Goal: Information Seeking & Learning: Find specific fact

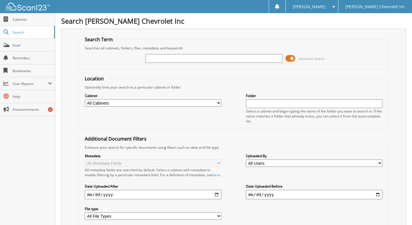
click at [156, 58] on input "text" at bounding box center [214, 58] width 137 height 9
type input "w.p.law"
click at [293, 57] on span at bounding box center [290, 58] width 10 height 9
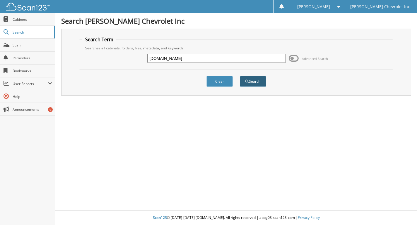
click at [255, 80] on button "Search" at bounding box center [253, 81] width 26 height 11
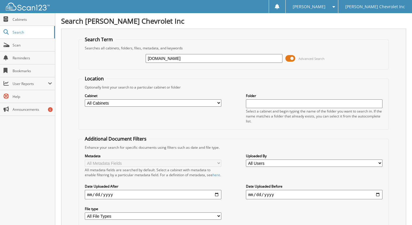
drag, startPoint x: 156, startPoint y: 57, endPoint x: 126, endPoint y: 54, distance: 30.0
click at [126, 54] on div "w.p.law Advanced Search" at bounding box center [234, 59] width 304 height 16
type input "law"
click at [295, 56] on span at bounding box center [290, 58] width 10 height 9
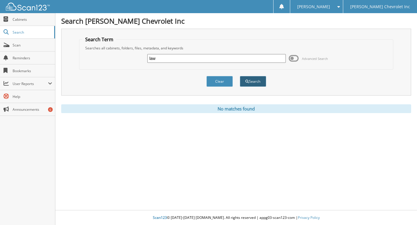
click at [252, 80] on button "Search" at bounding box center [253, 81] width 26 height 11
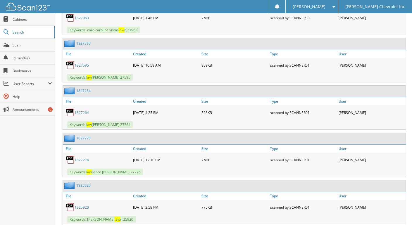
scroll to position [643, 0]
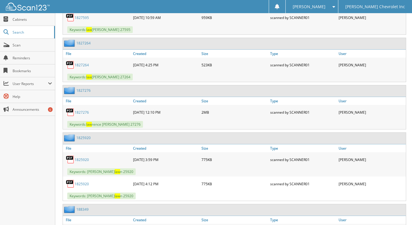
click at [132, 186] on div "07-24-2018 4:12 PM" at bounding box center [166, 184] width 69 height 12
drag, startPoint x: 156, startPoint y: 181, endPoint x: 279, endPoint y: 185, distance: 122.3
click at [279, 185] on div "scanned by SCANNER01" at bounding box center [303, 184] width 69 height 12
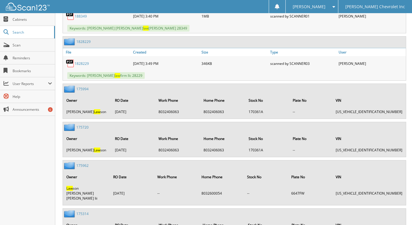
scroll to position [877, 0]
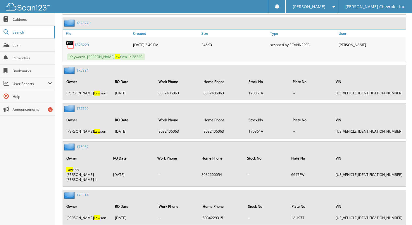
drag, startPoint x: 111, startPoint y: 207, endPoint x: 112, endPoint y: 214, distance: 6.1
drag, startPoint x: 112, startPoint y: 214, endPoint x: 242, endPoint y: 69, distance: 195.1
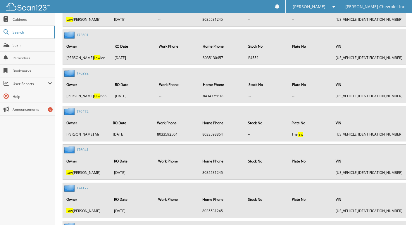
scroll to position [1960, 0]
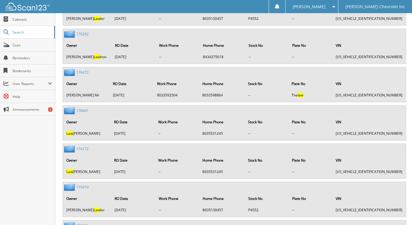
drag, startPoint x: 90, startPoint y: 202, endPoint x: 100, endPoint y: 212, distance: 14.5
drag, startPoint x: 100, startPoint y: 212, endPoint x: 18, endPoint y: 188, distance: 85.9
click at [18, 188] on div "Close Cabinets Search Scan Reminders Bookmarks User Reports" at bounding box center [27, 119] width 55 height 212
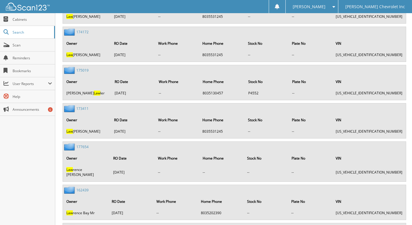
scroll to position [2047, 0]
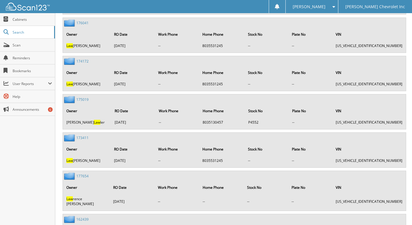
drag, startPoint x: 12, startPoint y: 193, endPoint x: 19, endPoint y: 192, distance: 6.9
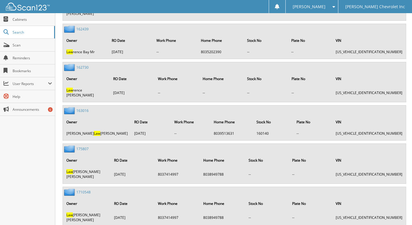
scroll to position [2252, 0]
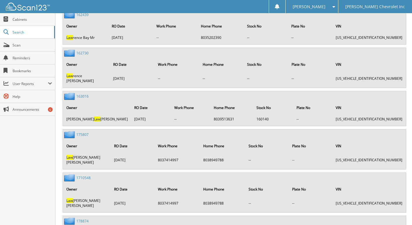
drag, startPoint x: 57, startPoint y: 202, endPoint x: 63, endPoint y: 212, distance: 11.6
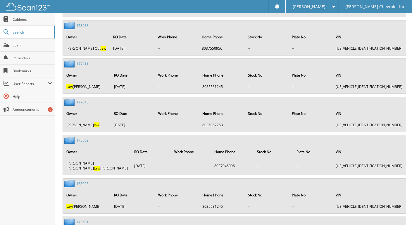
scroll to position [1726, 0]
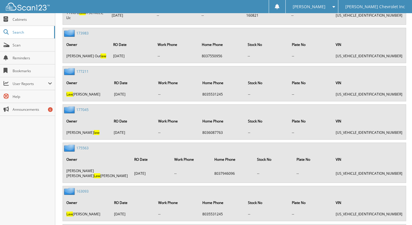
drag, startPoint x: 146, startPoint y: 0, endPoint x: 179, endPoint y: 70, distance: 77.9
click at [179, 105] on div "177045 Owner RO Date Work Phone Home Phone Stock No Plate No VIN Charles Fal la…" at bounding box center [234, 122] width 343 height 35
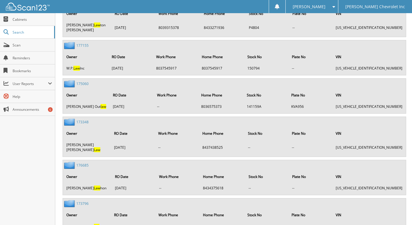
scroll to position [1310, 0]
drag, startPoint x: 197, startPoint y: 63, endPoint x: 190, endPoint y: 71, distance: 10.8
drag, startPoint x: 190, startPoint y: 71, endPoint x: 199, endPoint y: 70, distance: 9.2
drag, startPoint x: 199, startPoint y: 70, endPoint x: 104, endPoint y: 218, distance: 175.4
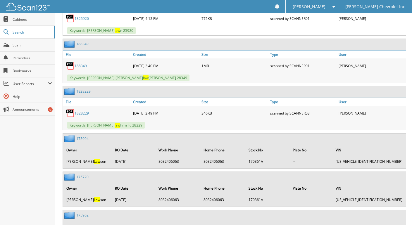
scroll to position [784, 0]
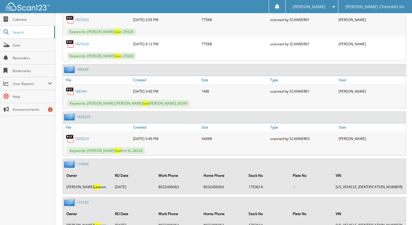
click at [85, 177] on th "Owner" at bounding box center [87, 176] width 48 height 12
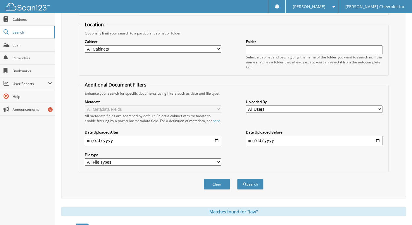
scroll to position [0, 0]
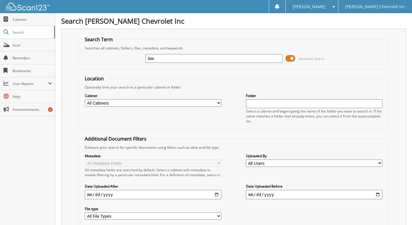
click at [146, 56] on input "law" at bounding box center [214, 58] width 137 height 9
type input "wp law"
click at [295, 57] on span at bounding box center [290, 58] width 10 height 9
click at [151, 58] on input "text" at bounding box center [214, 58] width 137 height 9
type input "200404"
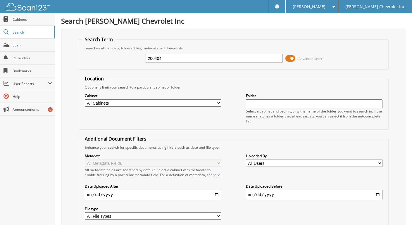
click at [291, 57] on span at bounding box center [290, 58] width 10 height 9
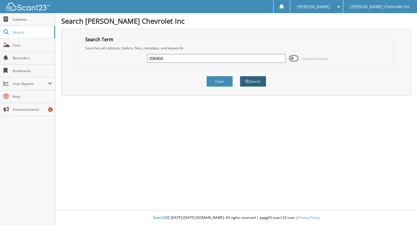
click at [248, 82] on span "submit" at bounding box center [247, 82] width 4 height 4
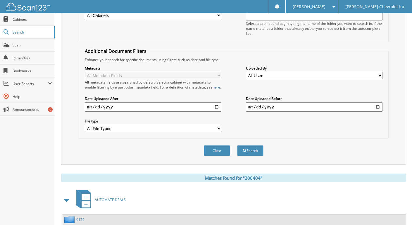
scroll to position [144, 0]
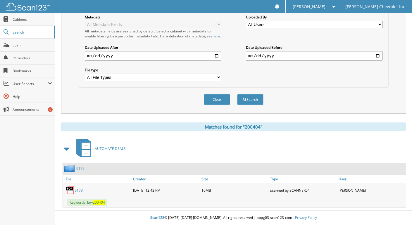
click at [78, 191] on link "9179" at bounding box center [79, 190] width 8 height 5
click at [68, 190] on img at bounding box center [70, 190] width 9 height 9
click at [98, 206] on span "Keywords: law 200404" at bounding box center [87, 202] width 40 height 7
click at [75, 192] on link "9179" at bounding box center [79, 190] width 8 height 5
click at [70, 190] on img at bounding box center [70, 190] width 9 height 9
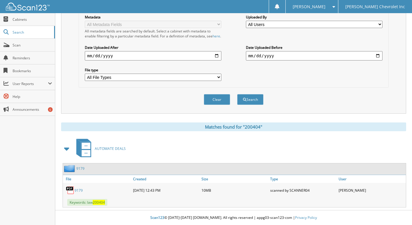
click at [80, 192] on link "9179" at bounding box center [79, 190] width 8 height 5
click at [76, 188] on link "9179" at bounding box center [79, 190] width 8 height 5
click at [73, 188] on img at bounding box center [70, 190] width 9 height 9
click at [76, 191] on link "9179" at bounding box center [79, 190] width 8 height 5
click at [71, 189] on img at bounding box center [70, 190] width 9 height 9
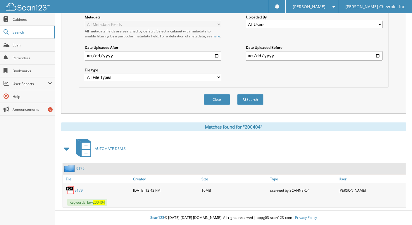
click at [71, 189] on img at bounding box center [70, 190] width 9 height 9
click at [77, 190] on link "9179" at bounding box center [79, 190] width 8 height 5
click at [72, 190] on img at bounding box center [70, 190] width 9 height 9
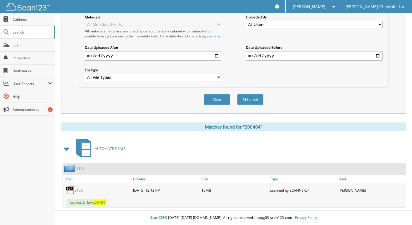
click at [72, 190] on img at bounding box center [70, 190] width 9 height 9
click at [99, 204] on span "200404" at bounding box center [99, 202] width 12 height 5
click at [77, 191] on link "9179" at bounding box center [79, 190] width 8 height 5
click at [78, 167] on link "9179" at bounding box center [80, 168] width 8 height 5
